Goal: Task Accomplishment & Management: Manage account settings

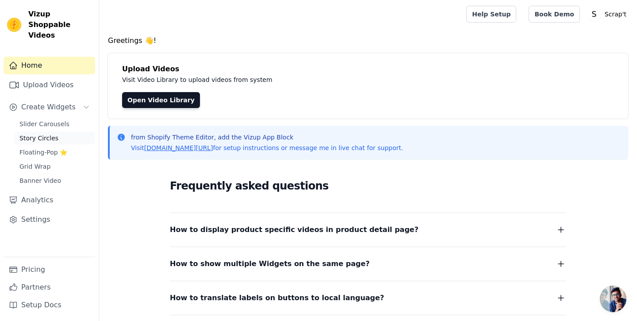
click at [44, 134] on span "Story Circles" at bounding box center [38, 138] width 39 height 9
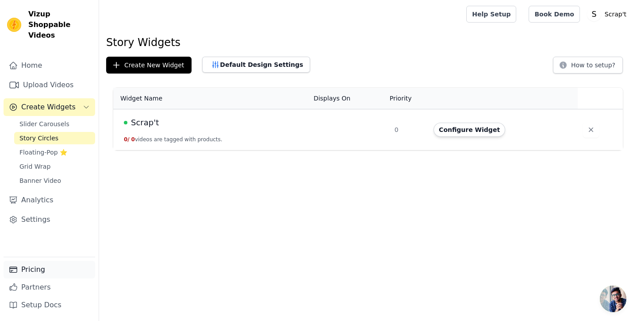
click at [32, 270] on link "Pricing" at bounding box center [50, 269] width 92 height 18
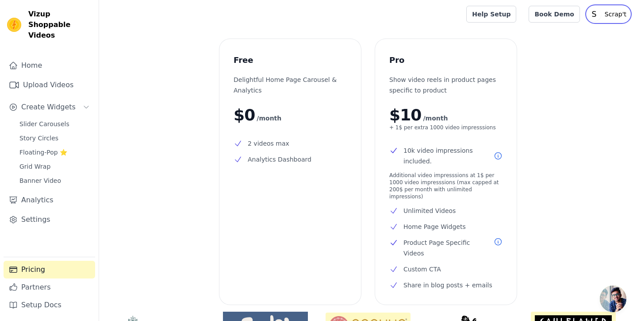
click at [612, 15] on p "Scrap't" at bounding box center [615, 14] width 29 height 16
click at [571, 32] on link "Settings" at bounding box center [587, 37] width 85 height 16
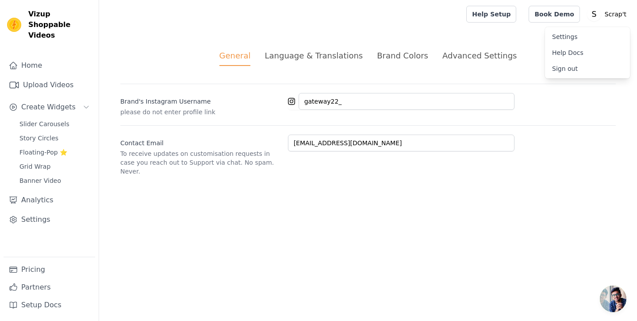
click at [462, 59] on div "Advanced Settings" at bounding box center [479, 56] width 74 height 12
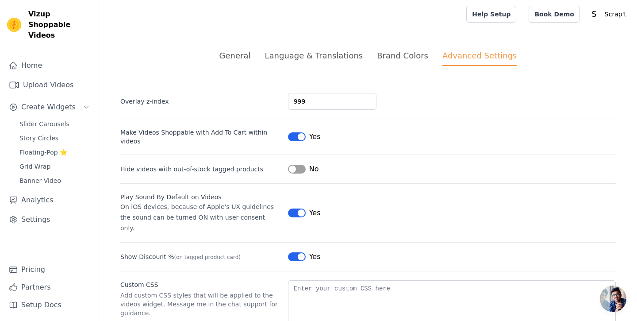
click at [260, 53] on ul "General Language & Translations Brand Colors Advanced Settings" at bounding box center [367, 58] width 495 height 16
click at [244, 57] on div "General" at bounding box center [234, 56] width 31 height 12
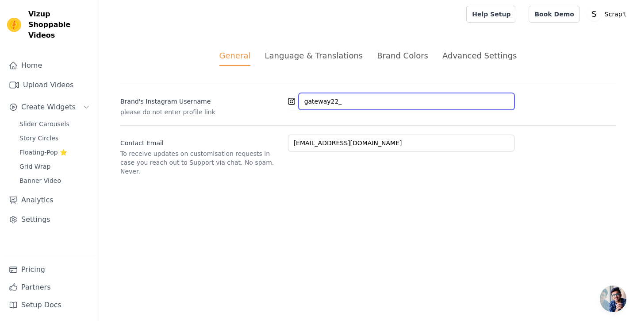
drag, startPoint x: 349, startPoint y: 99, endPoint x: 309, endPoint y: 88, distance: 42.2
click at [309, 88] on div "Brand's Instagram Username please do not enter profile link gateway22_" at bounding box center [367, 100] width 495 height 33
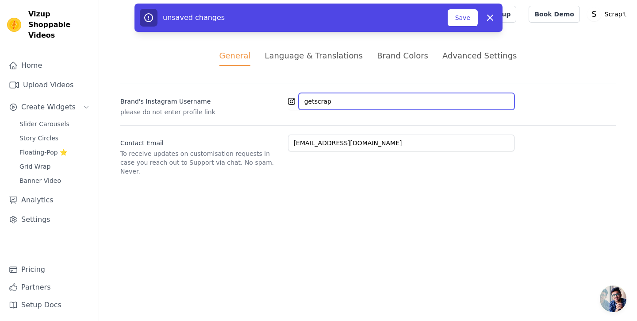
type input "getscrapt"
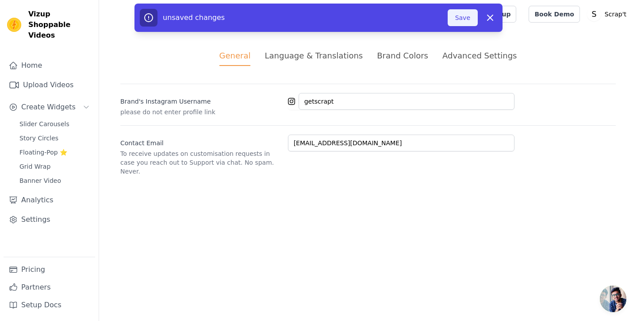
click at [463, 11] on button "Save" at bounding box center [463, 17] width 30 height 17
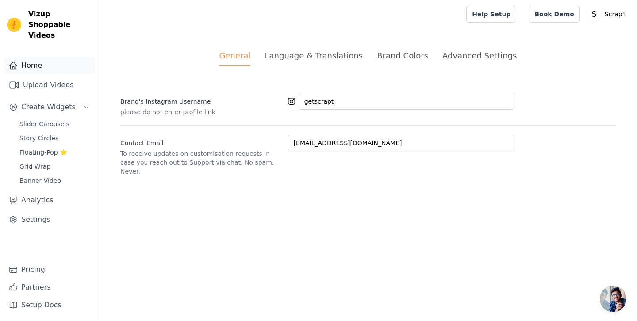
click at [31, 59] on link "Home" at bounding box center [50, 66] width 92 height 18
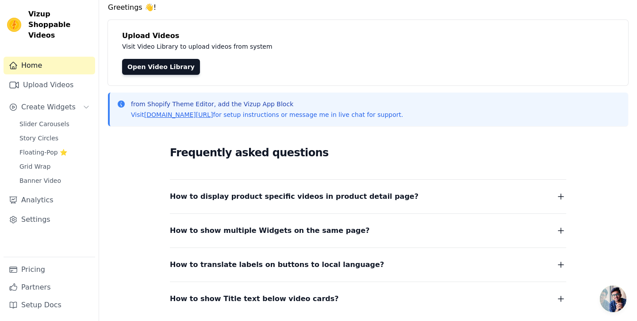
scroll to position [100, 0]
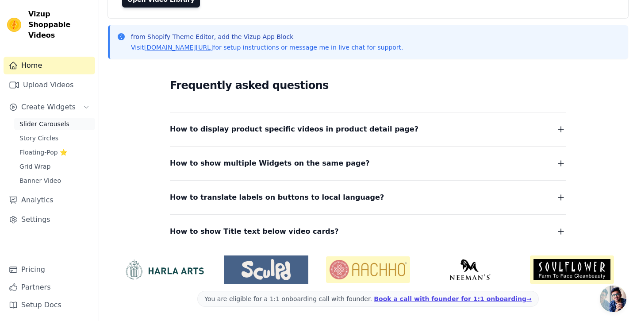
click at [36, 119] on span "Slider Carousels" at bounding box center [44, 123] width 50 height 9
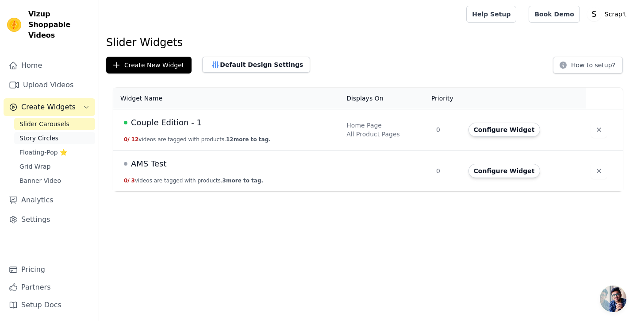
click at [45, 134] on span "Story Circles" at bounding box center [38, 138] width 39 height 9
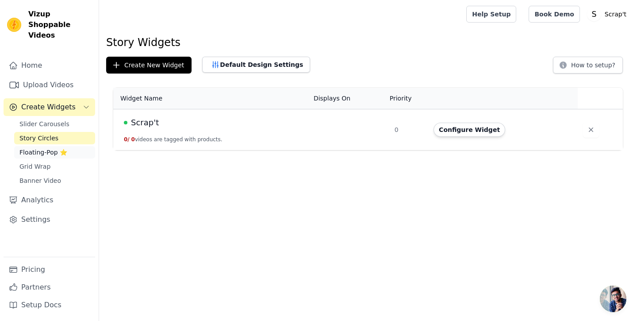
click at [46, 148] on span "Floating-Pop ⭐" at bounding box center [43, 152] width 48 height 9
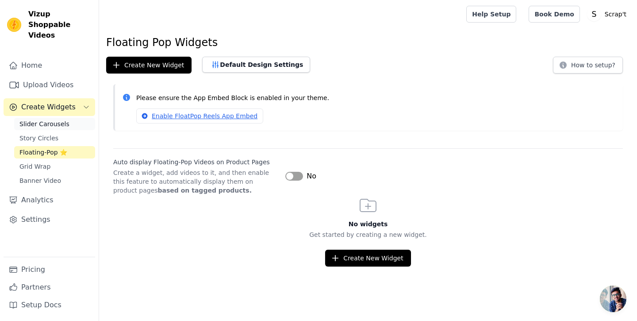
click at [46, 119] on span "Slider Carousels" at bounding box center [44, 123] width 50 height 9
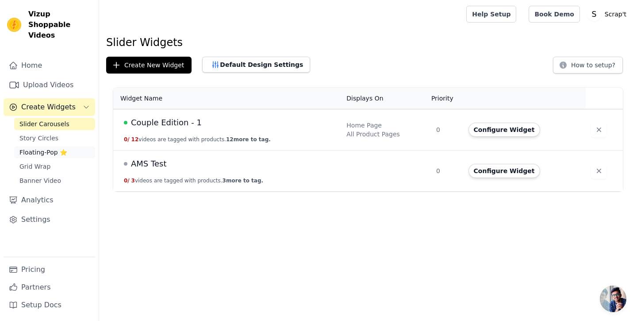
click at [36, 148] on span "Floating-Pop ⭐" at bounding box center [43, 152] width 48 height 9
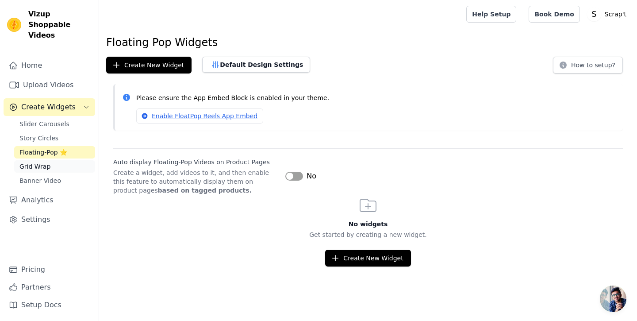
click at [34, 162] on span "Grid Wrap" at bounding box center [34, 166] width 31 height 9
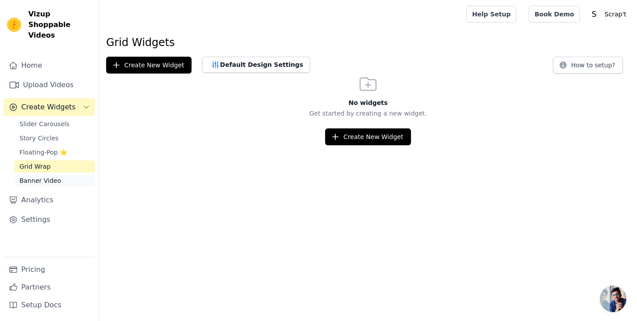
click at [37, 175] on link "Banner Video" at bounding box center [54, 180] width 81 height 12
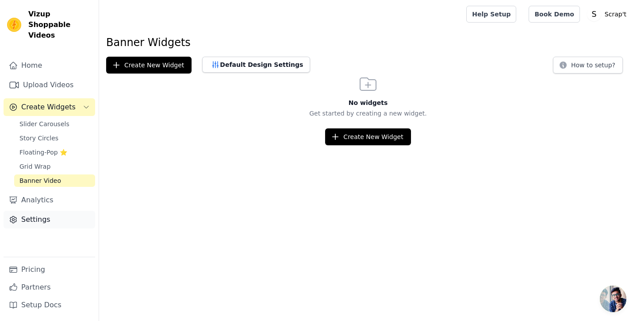
click at [43, 211] on link "Settings" at bounding box center [50, 220] width 92 height 18
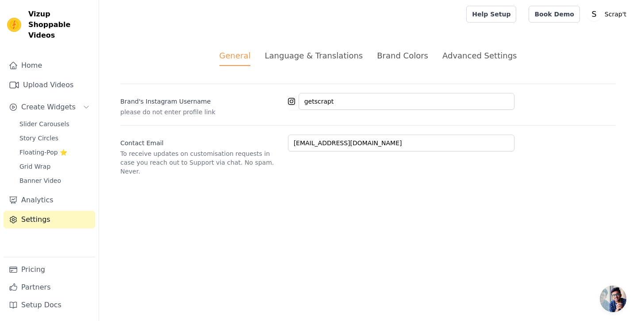
click at [313, 58] on div "Language & Translations" at bounding box center [313, 56] width 98 height 12
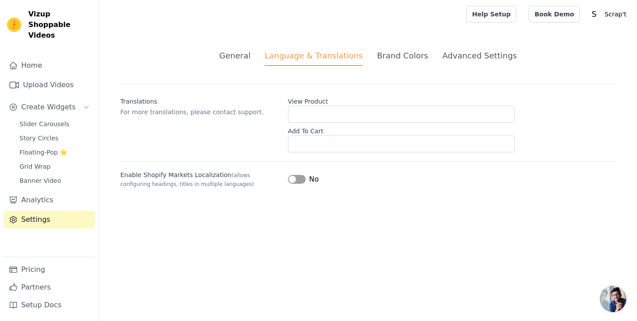
click at [370, 58] on ul "General Language & Translations Brand Colors Advanced Settings" at bounding box center [367, 58] width 495 height 16
click at [406, 59] on div "Brand Colors" at bounding box center [402, 56] width 51 height 12
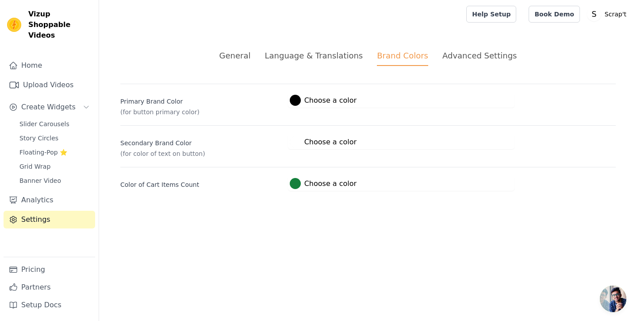
click at [470, 54] on div "Advanced Settings" at bounding box center [479, 56] width 74 height 12
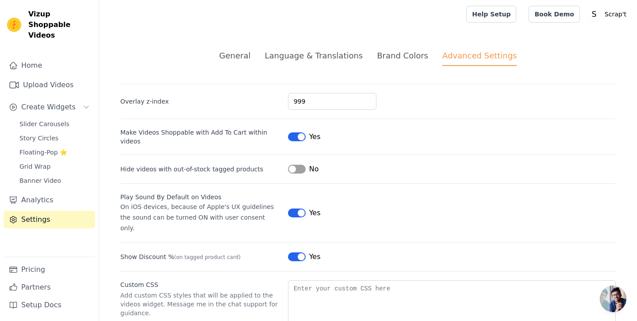
click at [404, 57] on div "Brand Colors" at bounding box center [402, 56] width 51 height 12
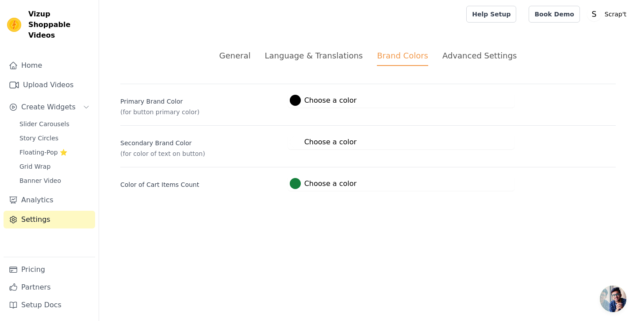
click at [455, 60] on div "Advanced Settings" at bounding box center [479, 56] width 74 height 12
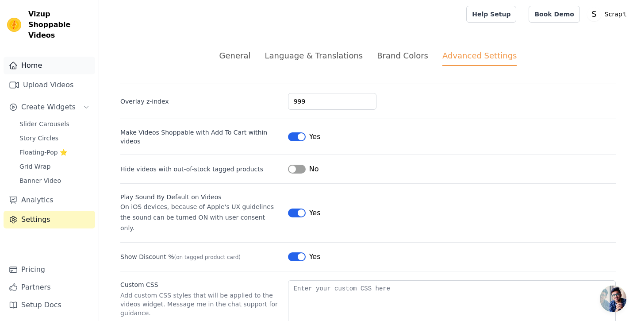
click at [36, 57] on link "Home" at bounding box center [50, 66] width 92 height 18
